Goal: Transaction & Acquisition: Purchase product/service

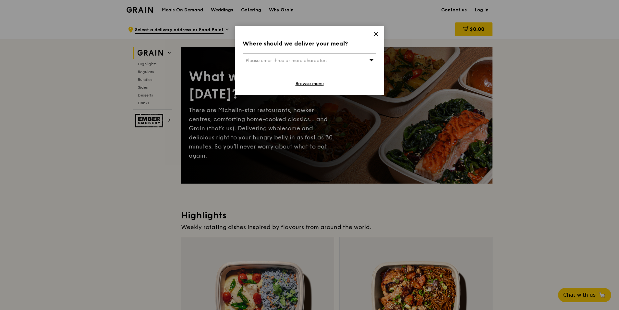
click at [376, 33] on icon at bounding box center [376, 34] width 6 height 6
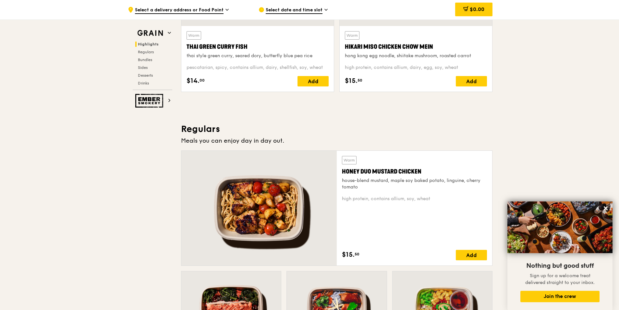
scroll to position [292, 0]
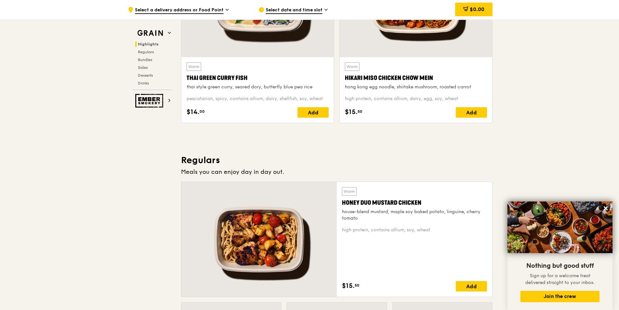
drag, startPoint x: 422, startPoint y: 200, endPoint x: 340, endPoint y: 202, distance: 81.8
click at [340, 202] on div "Warm Honey Duo Mustard Chicken house-blend mustard, maple soy baked potato, lin…" at bounding box center [414, 239] width 155 height 115
copy div "Honey Duo Mustard Chicken"
click at [406, 201] on div "Honey Duo Mustard Chicken" at bounding box center [414, 202] width 145 height 9
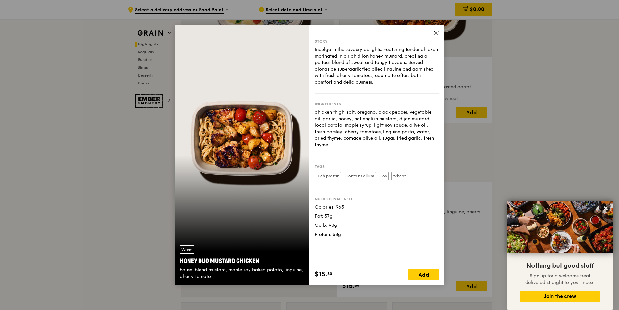
drag, startPoint x: 262, startPoint y: 262, endPoint x: 179, endPoint y: 264, distance: 82.8
click at [179, 264] on div "Warm Honey Duo Mustard Chicken house-blend mustard, maple soy baked potato, lin…" at bounding box center [242, 262] width 135 height 45
copy div "Honey Duo Mustard Chicken"
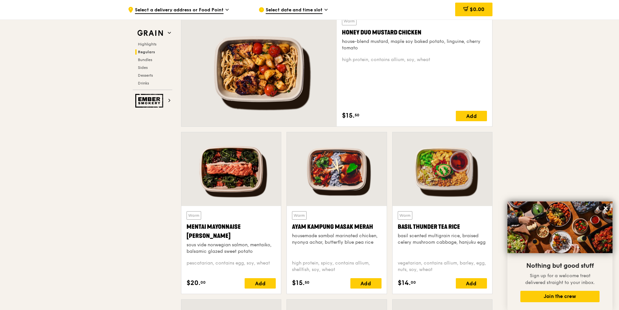
scroll to position [454, 0]
